Goal: Task Accomplishment & Management: Manage account settings

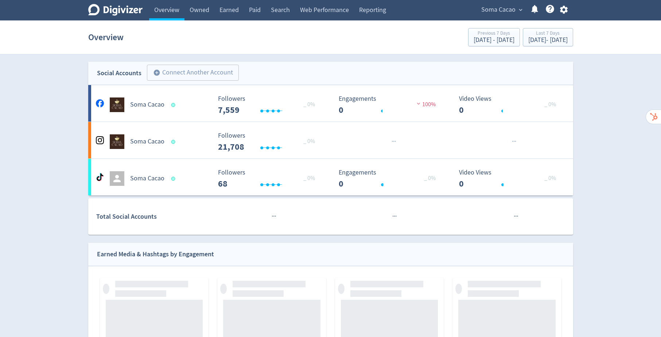
click at [565, 8] on icon "button" at bounding box center [564, 10] width 8 height 8
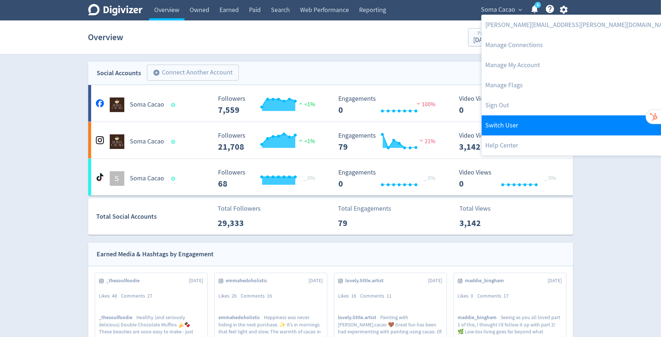
click at [544, 124] on link "Switch User" at bounding box center [579, 125] width 195 height 20
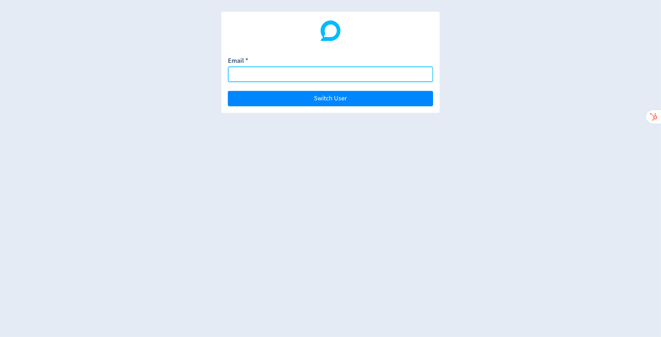
click at [296, 77] on input "Email *" at bounding box center [330, 74] width 205 height 16
paste input "[PERSON_NAME][EMAIL_ADDRESS][DOMAIN_NAME]"
type input "[PERSON_NAME][EMAIL_ADDRESS][DOMAIN_NAME]"
click at [228, 91] on button "Switch User" at bounding box center [330, 98] width 205 height 15
